Goal: Task Accomplishment & Management: Complete application form

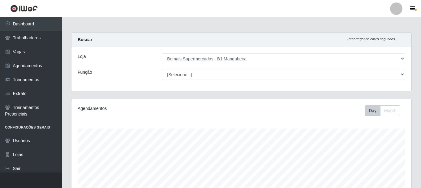
select select "403"
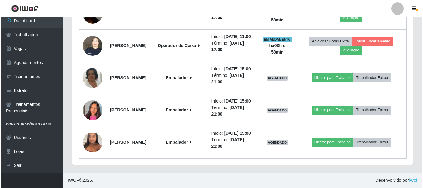
scroll to position [422, 0]
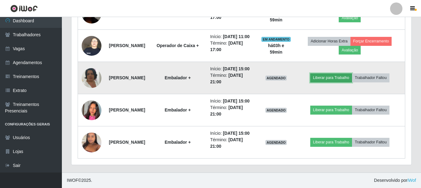
click at [352, 73] on button "Liberar para Trabalho" at bounding box center [331, 77] width 42 height 9
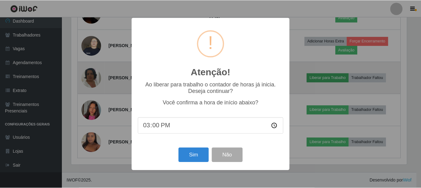
scroll to position [128, 337]
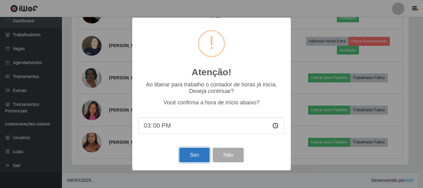
click at [194, 155] on button "Sim" at bounding box center [194, 155] width 30 height 15
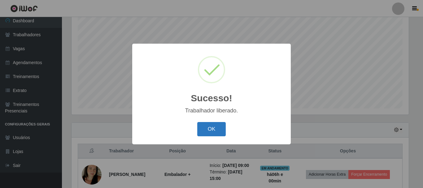
click at [212, 127] on button "OK" at bounding box center [211, 129] width 29 height 15
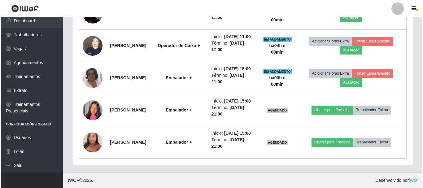
scroll to position [422, 0]
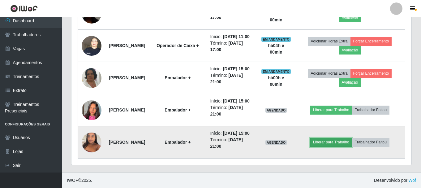
click at [341, 138] on button "Liberar para Trabalho" at bounding box center [331, 142] width 42 height 9
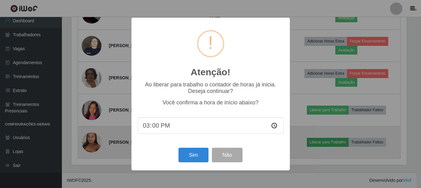
scroll to position [128, 337]
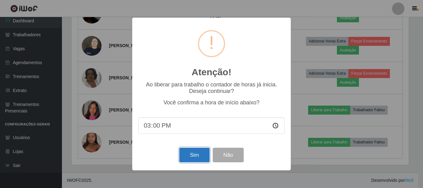
click at [193, 153] on button "Sim" at bounding box center [194, 155] width 30 height 15
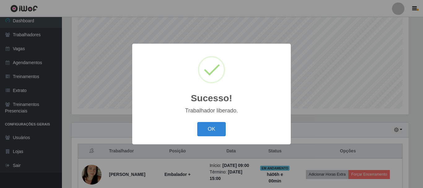
click at [212, 118] on div "Sucesso! × Trabalhador liberado. OK Cancel" at bounding box center [211, 94] width 158 height 100
click at [211, 128] on button "OK" at bounding box center [211, 129] width 29 height 15
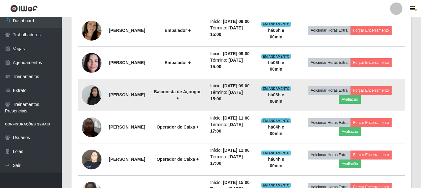
scroll to position [268, 0]
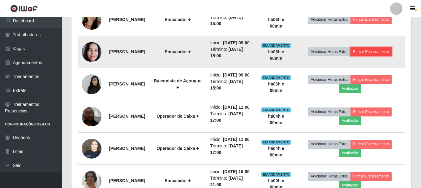
click at [389, 56] on button "Forçar Encerramento" at bounding box center [371, 51] width 41 height 9
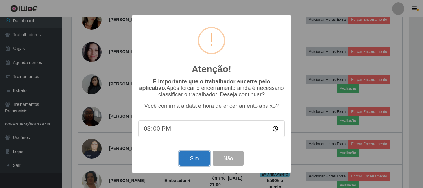
click at [194, 162] on button "Sim" at bounding box center [194, 158] width 30 height 15
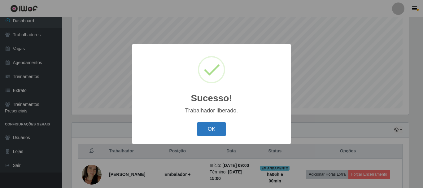
click at [214, 132] on button "OK" at bounding box center [211, 129] width 29 height 15
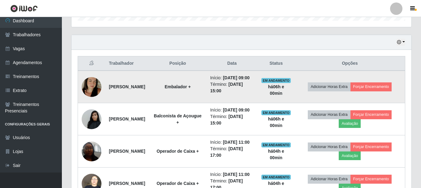
scroll to position [0, 0]
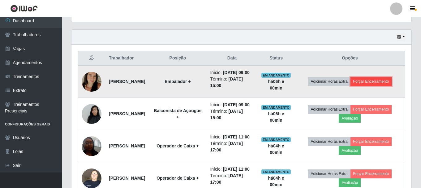
click at [370, 82] on button "Forçar Encerramento" at bounding box center [371, 81] width 41 height 9
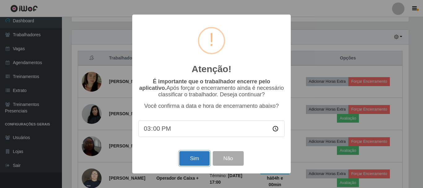
click at [192, 159] on button "Sim" at bounding box center [194, 158] width 30 height 15
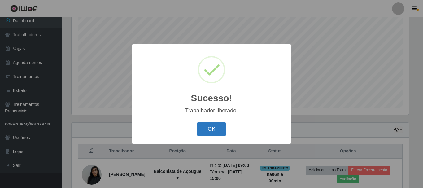
click at [216, 126] on button "OK" at bounding box center [211, 129] width 29 height 15
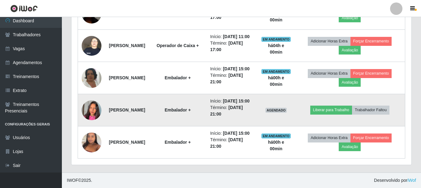
click at [94, 95] on img at bounding box center [92, 110] width 20 height 35
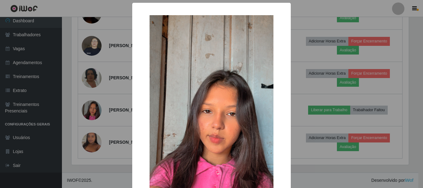
click at [83, 97] on div "× OK Cancel" at bounding box center [211, 94] width 423 height 188
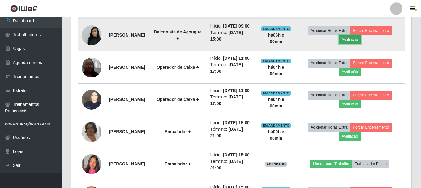
click at [359, 44] on button "Avaliação" at bounding box center [350, 39] width 22 height 9
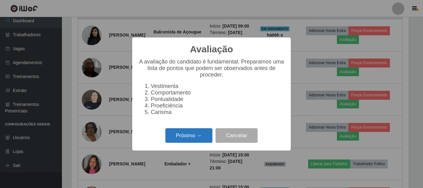
click at [199, 136] on button "Próximo →" at bounding box center [188, 135] width 47 height 15
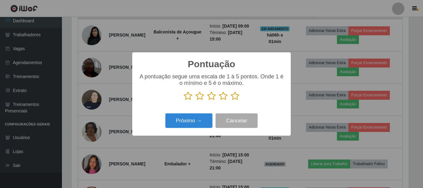
drag, startPoint x: 235, startPoint y: 97, endPoint x: 217, endPoint y: 113, distance: 23.7
click at [234, 98] on icon at bounding box center [235, 95] width 9 height 9
click at [231, 101] on input "radio" at bounding box center [231, 101] width 0 height 0
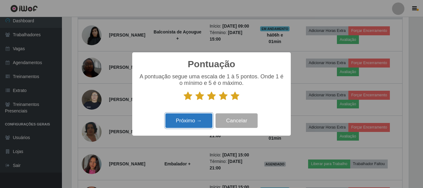
click at [200, 121] on button "Próximo →" at bounding box center [188, 120] width 47 height 15
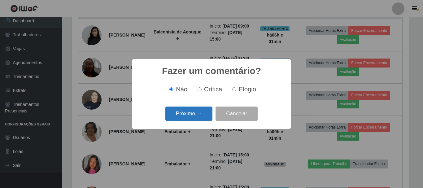
click at [200, 113] on button "Próximo →" at bounding box center [188, 113] width 47 height 15
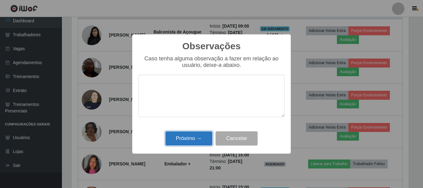
click at [194, 136] on button "Próximo →" at bounding box center [188, 138] width 47 height 15
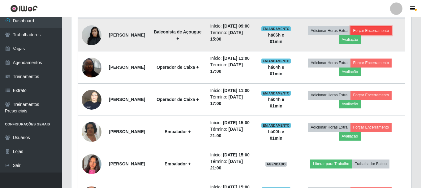
click at [372, 32] on button "Forçar Encerramento" at bounding box center [371, 30] width 41 height 9
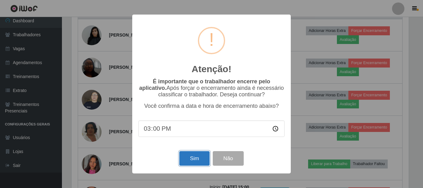
click at [197, 159] on button "Sim" at bounding box center [194, 158] width 30 height 15
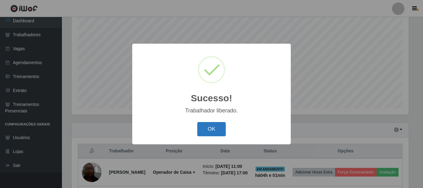
click at [213, 129] on button "OK" at bounding box center [211, 129] width 29 height 15
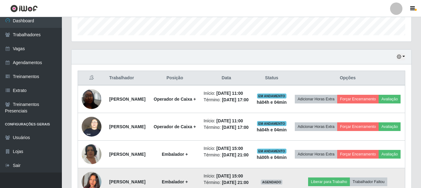
scroll to position [183, 0]
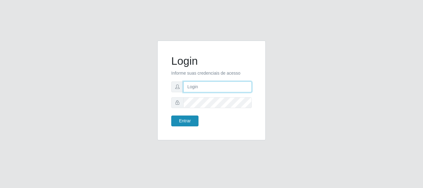
type input "caio@B1"
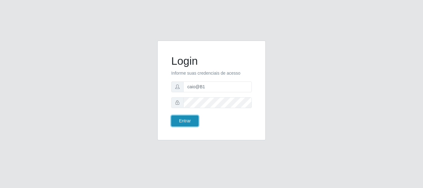
click at [183, 121] on button "Entrar" at bounding box center [184, 120] width 27 height 11
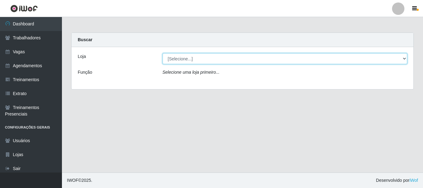
click at [210, 60] on select "[Selecione...] Bemais Supermercados - B1 Mangabeira" at bounding box center [284, 58] width 245 height 11
select select "403"
click at [162, 53] on select "[Selecione...] Bemais Supermercados - B1 Mangabeira" at bounding box center [284, 58] width 245 height 11
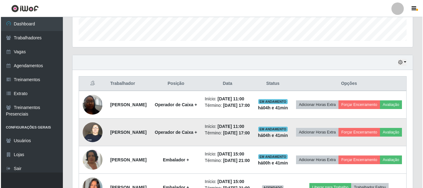
scroll to position [306, 0]
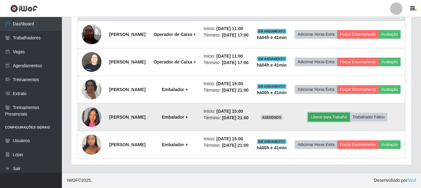
click at [343, 113] on button "Liberar para Trabalho" at bounding box center [329, 117] width 42 height 9
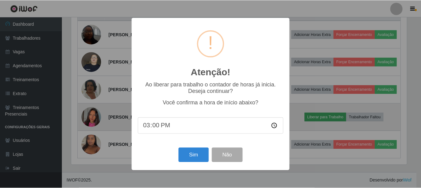
scroll to position [128, 337]
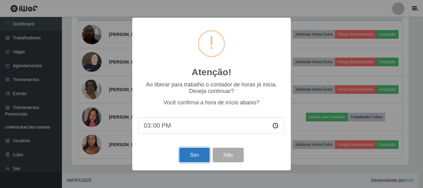
click at [201, 157] on button "Sim" at bounding box center [194, 155] width 30 height 15
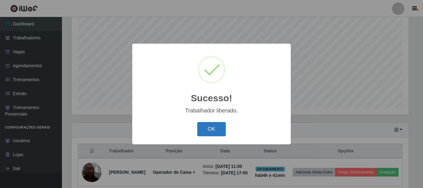
click at [210, 127] on button "OK" at bounding box center [211, 129] width 29 height 15
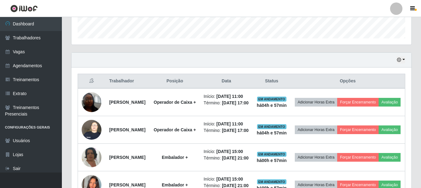
scroll to position [183, 0]
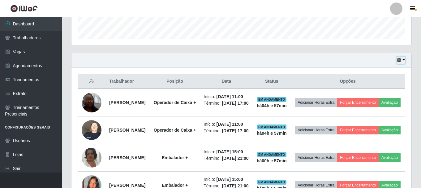
click at [399, 62] on icon "button" at bounding box center [399, 60] width 4 height 4
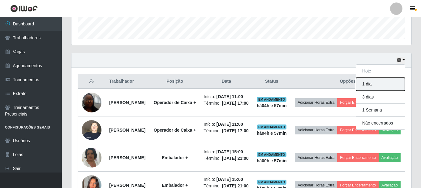
click at [374, 87] on button "1 dia" at bounding box center [380, 84] width 49 height 13
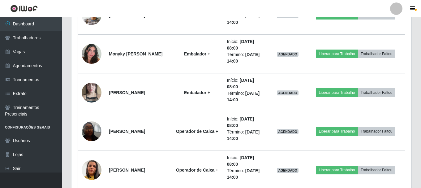
scroll to position [616, 0]
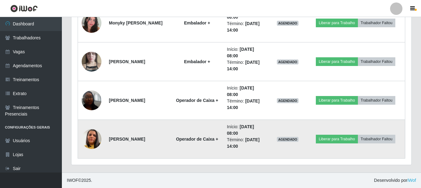
click at [96, 139] on img at bounding box center [92, 138] width 20 height 35
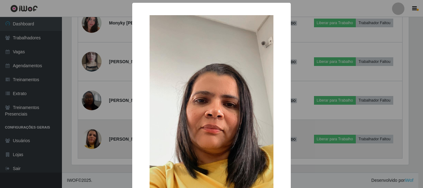
click at [96, 139] on div "× OK Cancel" at bounding box center [211, 94] width 423 height 188
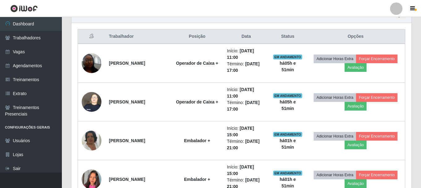
scroll to position [217, 0]
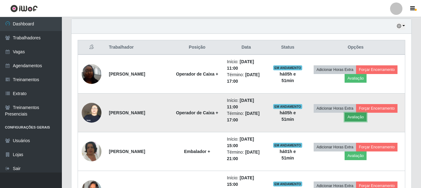
click at [357, 117] on button "Avaliação" at bounding box center [356, 117] width 22 height 9
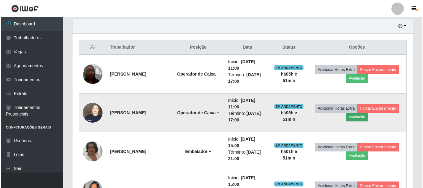
scroll to position [128, 337]
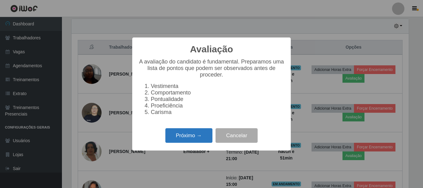
click at [178, 140] on button "Próximo →" at bounding box center [188, 135] width 47 height 15
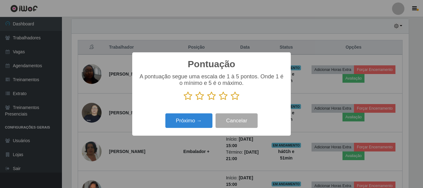
scroll to position [309312, 309103]
click at [236, 99] on icon at bounding box center [235, 95] width 9 height 9
click at [231, 101] on input "radio" at bounding box center [231, 101] width 0 height 0
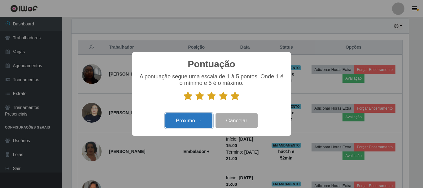
click at [183, 123] on button "Próximo →" at bounding box center [188, 120] width 47 height 15
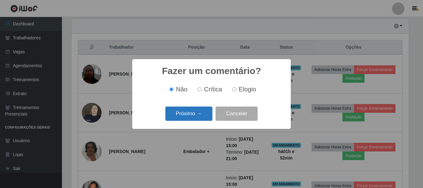
click at [183, 119] on button "Próximo →" at bounding box center [188, 113] width 47 height 15
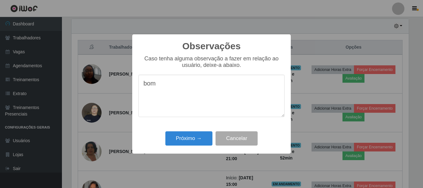
type textarea "bom"
click at [205, 158] on div "Observações × Caso tenha alguma observação a fazer em relação ao usuário, deixe…" at bounding box center [211, 94] width 423 height 188
click at [198, 140] on button "Próximo →" at bounding box center [188, 138] width 47 height 15
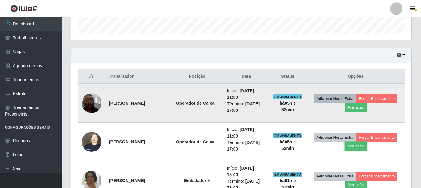
scroll to position [186, 0]
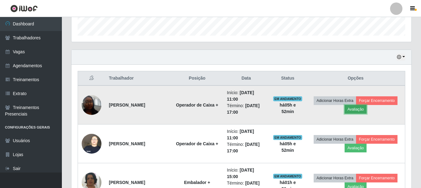
click at [356, 109] on button "Avaliação" at bounding box center [356, 109] width 22 height 9
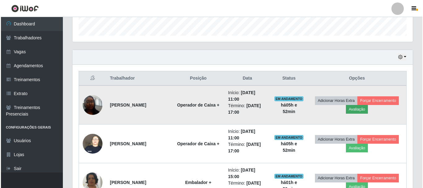
scroll to position [128, 337]
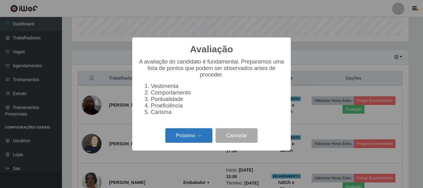
click at [182, 136] on button "Próximo →" at bounding box center [188, 135] width 47 height 15
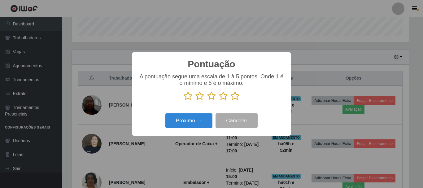
scroll to position [309312, 309103]
drag, startPoint x: 239, startPoint y: 93, endPoint x: 232, endPoint y: 97, distance: 8.2
click at [239, 93] on p at bounding box center [211, 95] width 146 height 9
click at [232, 97] on icon at bounding box center [235, 95] width 9 height 9
click at [231, 101] on input "radio" at bounding box center [231, 101] width 0 height 0
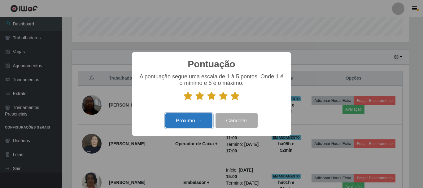
click at [191, 121] on button "Próximo →" at bounding box center [188, 120] width 47 height 15
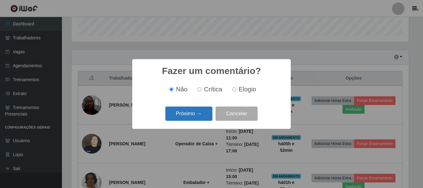
click at [189, 115] on button "Próximo →" at bounding box center [188, 113] width 47 height 15
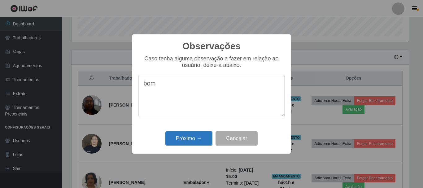
type textarea "bom"
click at [185, 136] on button "Próximo →" at bounding box center [188, 138] width 47 height 15
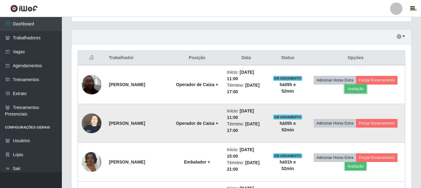
scroll to position [217, 0]
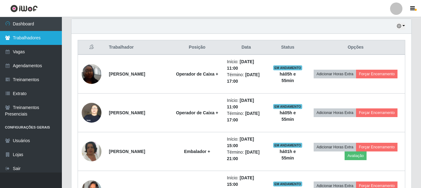
click at [29, 35] on link "Trabalhadores" at bounding box center [31, 38] width 62 height 14
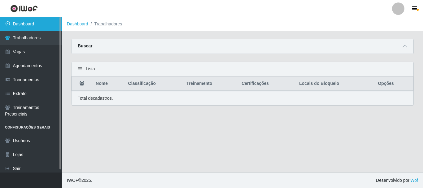
click at [20, 29] on link "Dashboard" at bounding box center [31, 24] width 62 height 14
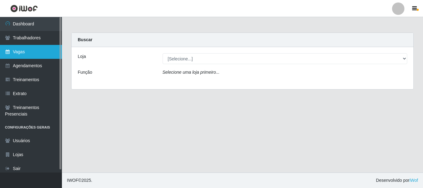
click at [53, 54] on link "Vagas" at bounding box center [31, 52] width 62 height 14
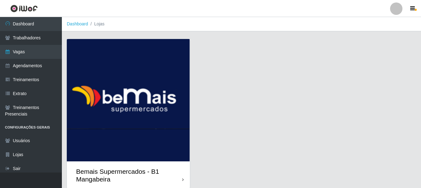
click at [92, 54] on img at bounding box center [128, 100] width 123 height 122
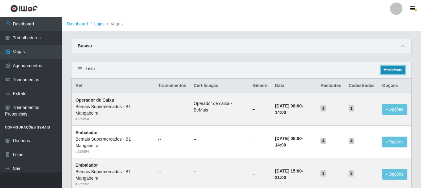
click at [393, 70] on link "Adicionar" at bounding box center [393, 70] width 24 height 9
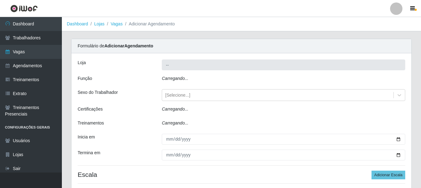
type input "Bemais Supermercados - B1 Mangabeira"
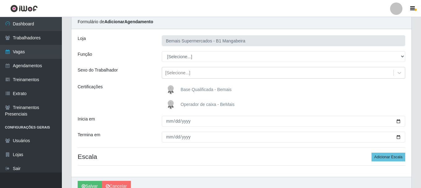
scroll to position [24, 0]
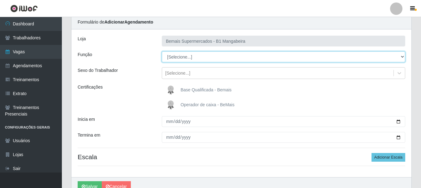
click at [219, 55] on select "[Selecione...] ASG ASG + ASG ++ Balconista de Açougue Balconista de Açougue + B…" at bounding box center [284, 56] width 244 height 11
select select "22"
click at [162, 51] on select "[Selecione...] ASG ASG + ASG ++ Balconista de Açougue Balconista de Açougue + B…" at bounding box center [284, 56] width 244 height 11
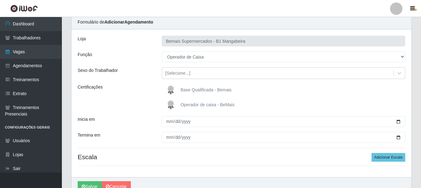
click at [203, 106] on span "Operador de caixa - BeMais" at bounding box center [208, 104] width 54 height 5
click at [0, 0] on input "Operador de caixa - BeMais" at bounding box center [0, 0] width 0 height 0
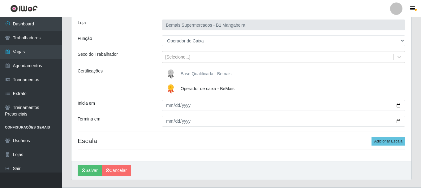
scroll to position [55, 0]
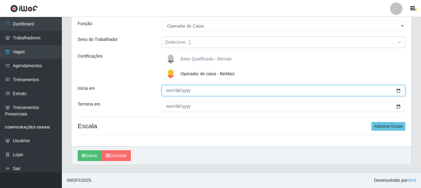
click at [170, 93] on input "Inicia em" at bounding box center [284, 90] width 244 height 11
click at [171, 92] on input "Inicia em" at bounding box center [284, 90] width 244 height 11
type input "2025-09-01"
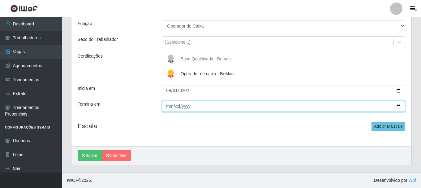
click at [166, 105] on input "Termina em" at bounding box center [284, 106] width 244 height 11
type input "2025-09-01"
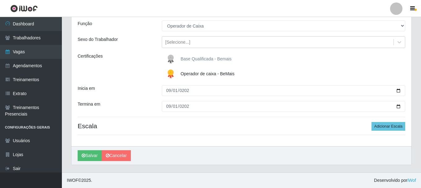
click at [244, 135] on hr at bounding box center [242, 135] width 328 height 0
click at [392, 125] on button "Adicionar Escala" at bounding box center [389, 126] width 34 height 9
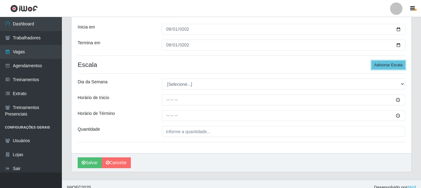
scroll to position [117, 0]
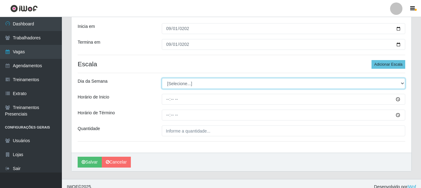
click at [209, 83] on select "[Selecione...] Segunda Terça Quarta Quinta Sexta Sábado Domingo" at bounding box center [284, 83] width 244 height 11
select select "1"
click at [162, 78] on select "[Selecione...] Segunda Terça Quarta Quinta Sexta Sábado Domingo" at bounding box center [284, 83] width 244 height 11
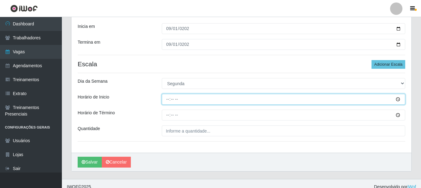
click at [165, 100] on input "Horário de Inicio" at bounding box center [284, 99] width 244 height 11
type input "08:00"
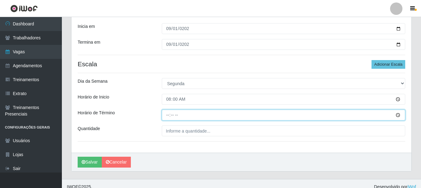
click at [168, 114] on input "Horário de Término" at bounding box center [284, 115] width 244 height 11
type input "14:00"
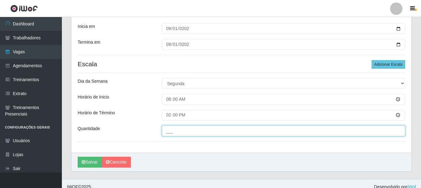
drag, startPoint x: 194, startPoint y: 132, endPoint x: 221, endPoint y: 135, distance: 27.1
click at [194, 132] on input "___" at bounding box center [284, 130] width 244 height 11
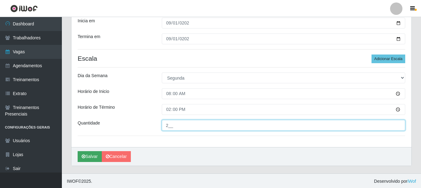
scroll to position [123, 0]
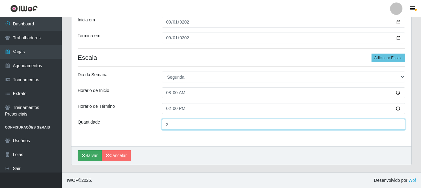
type input "2__"
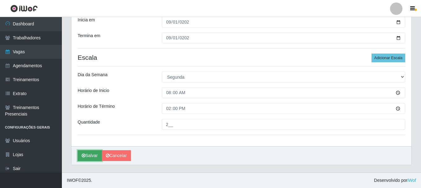
click at [91, 156] on button "Salvar" at bounding box center [90, 155] width 24 height 11
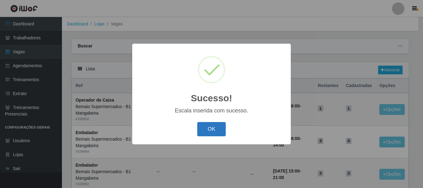
click at [212, 127] on button "OK" at bounding box center [211, 129] width 29 height 15
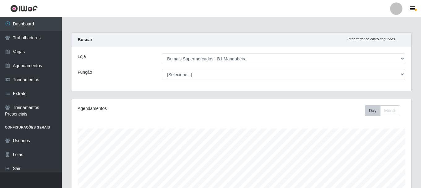
select select "403"
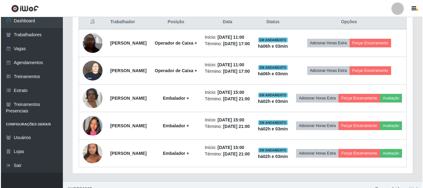
scroll to position [244, 0]
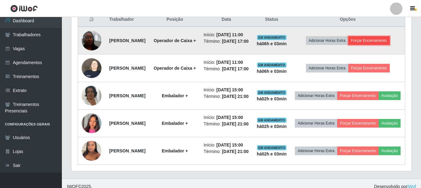
click at [384, 44] on button "Forçar Encerramento" at bounding box center [368, 40] width 41 height 9
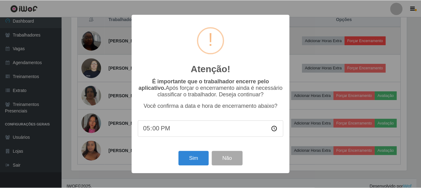
scroll to position [128, 337]
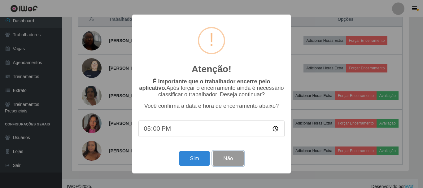
click at [231, 160] on button "Não" at bounding box center [228, 158] width 31 height 15
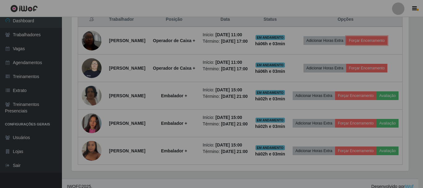
scroll to position [128, 340]
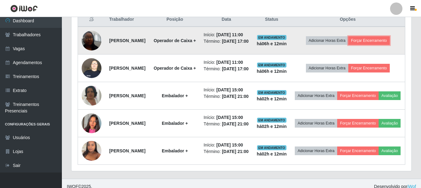
click at [348, 36] on button "Forçar Encerramento" at bounding box center [368, 40] width 41 height 9
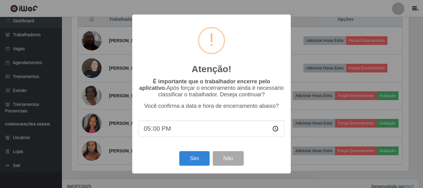
click at [343, 12] on div "Atenção! × É importante que o trabalhador encerre pelo aplicativo. Após forçar …" at bounding box center [211, 94] width 423 height 188
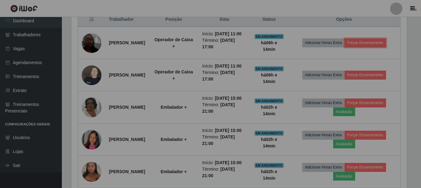
scroll to position [128, 340]
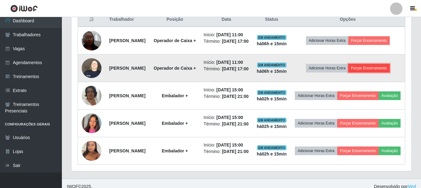
click at [387, 72] on button "Forçar Encerramento" at bounding box center [368, 68] width 41 height 9
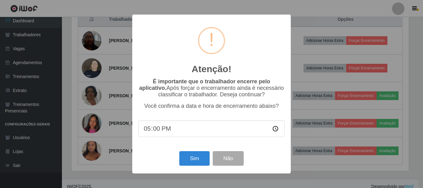
click at [153, 130] on input "17:00" at bounding box center [211, 128] width 146 height 16
type input "17:15"
click at [191, 159] on button "Sim" at bounding box center [194, 158] width 30 height 15
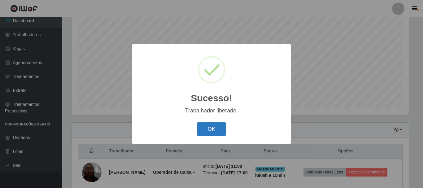
click at [208, 128] on button "OK" at bounding box center [211, 129] width 29 height 15
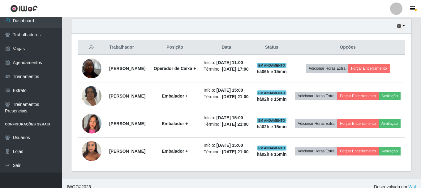
scroll to position [206, 0]
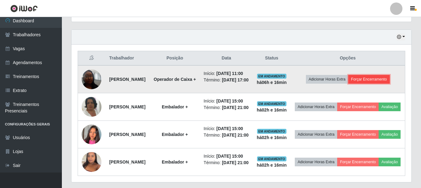
click at [378, 84] on button "Forçar Encerramento" at bounding box center [368, 79] width 41 height 9
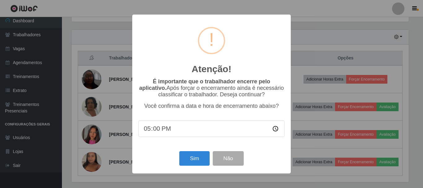
click at [153, 130] on input "17:00" at bounding box center [211, 128] width 146 height 16
type input "17:16"
click at [192, 161] on button "Sim" at bounding box center [194, 158] width 30 height 15
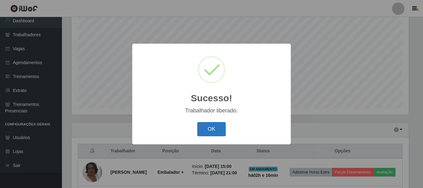
click at [214, 130] on button "OK" at bounding box center [211, 129] width 29 height 15
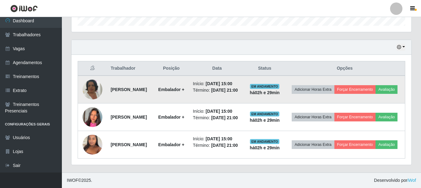
scroll to position [179, 0]
